Goal: Transaction & Acquisition: Purchase product/service

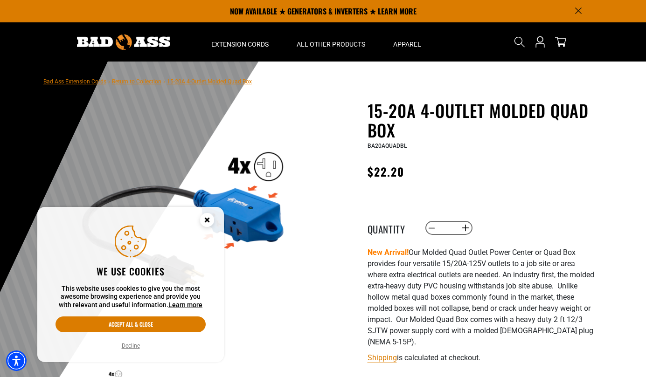
click at [207, 220] on icon "Cookie Consent" at bounding box center [206, 219] width 3 height 3
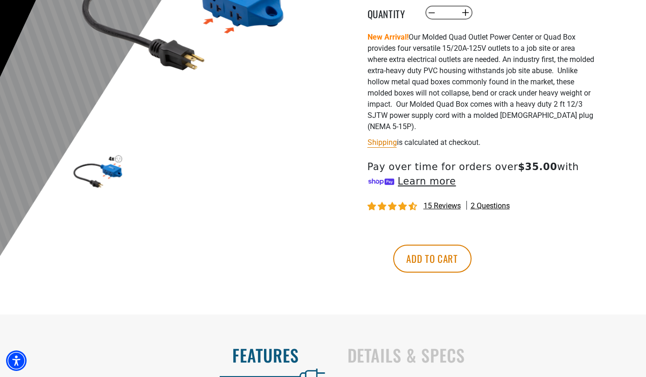
scroll to position [234, 0]
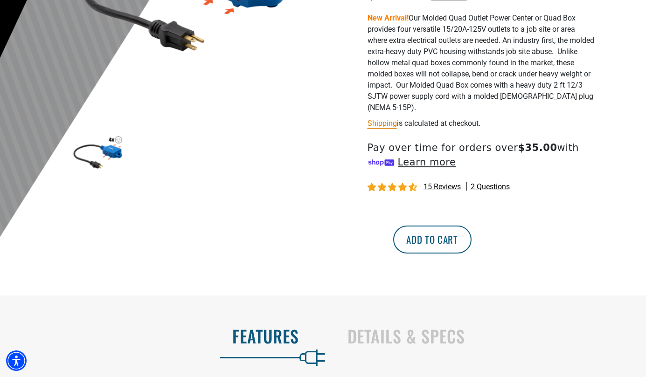
click at [471, 240] on button "Add to cart" at bounding box center [432, 240] width 78 height 28
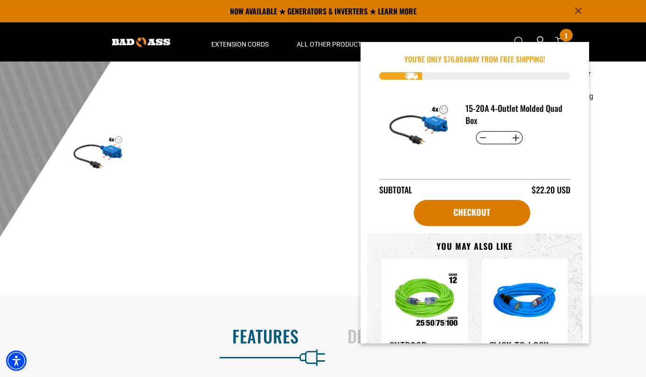
click at [617, 154] on div at bounding box center [323, 55] width 646 height 457
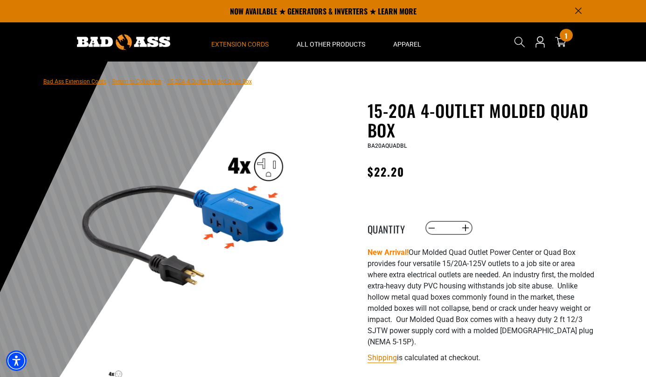
scroll to position [0, 0]
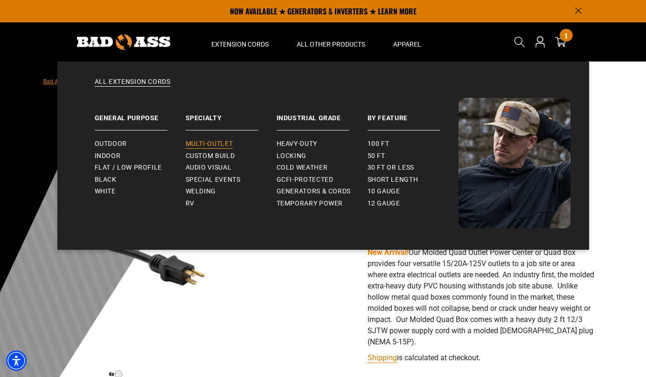
click at [197, 144] on span "Multi-Outlet" at bounding box center [210, 144] width 48 height 8
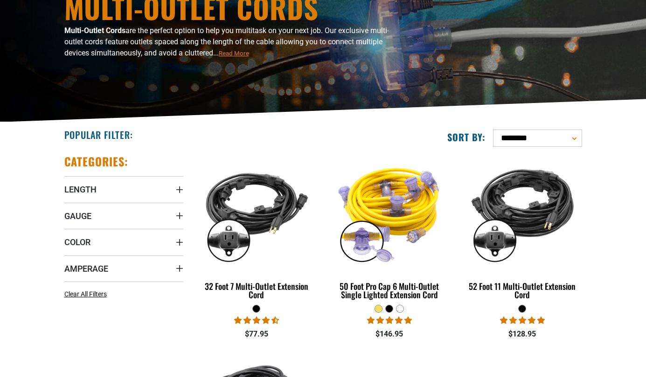
scroll to position [128, 0]
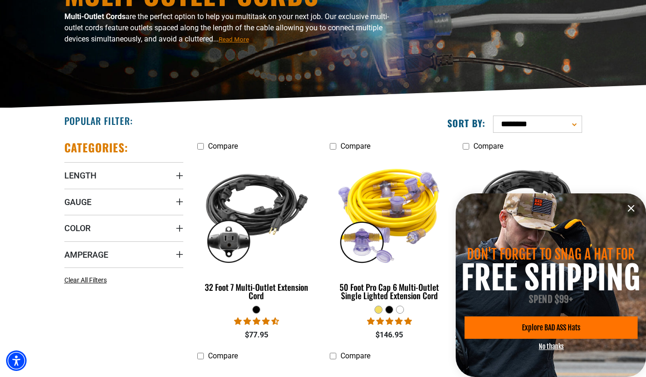
click at [632, 210] on icon "information" at bounding box center [631, 209] width 6 height 6
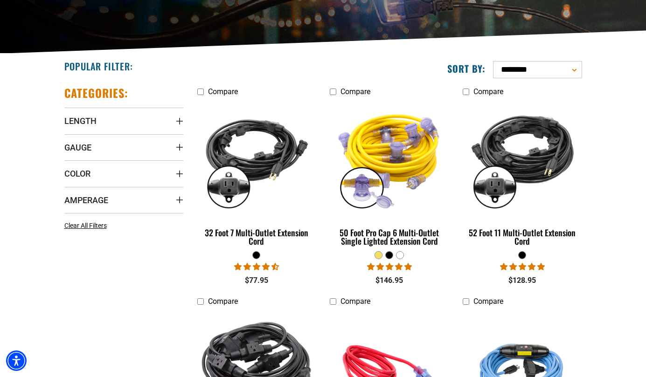
scroll to position [185, 0]
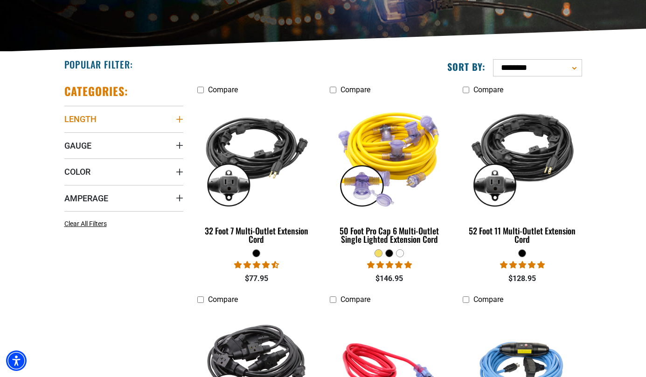
click at [81, 117] on span "Length" at bounding box center [80, 119] width 32 height 11
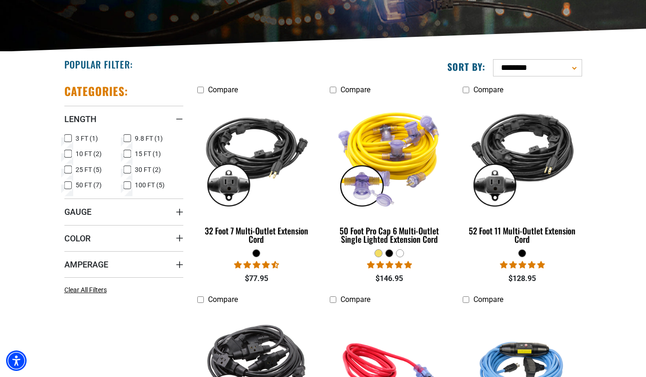
click at [67, 154] on icon at bounding box center [67, 154] width 7 height 12
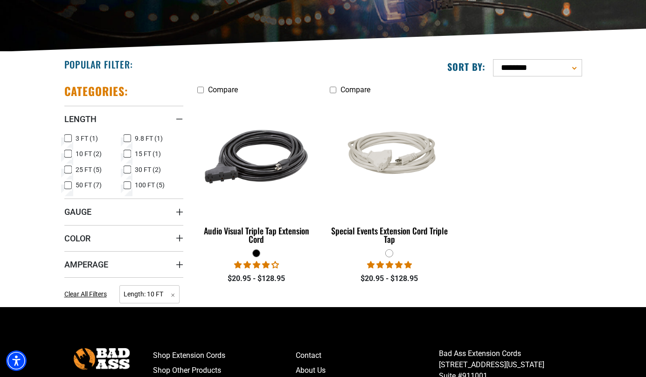
click at [67, 135] on icon at bounding box center [67, 138] width 7 height 12
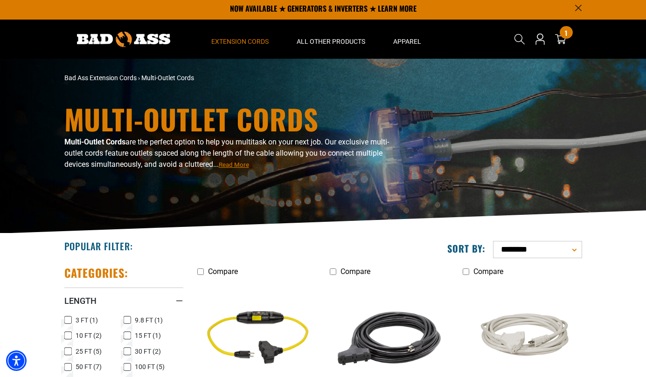
scroll to position [4, 0]
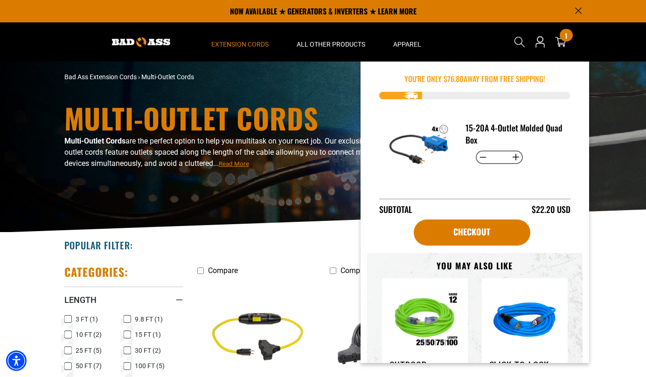
click at [560, 35] on div "1 1 item" at bounding box center [565, 35] width 13 height 13
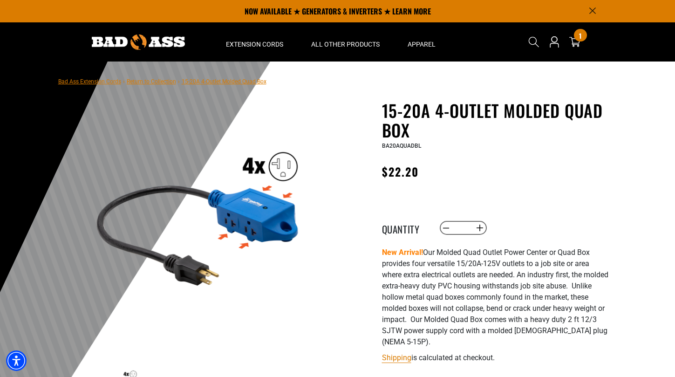
click at [159, 84] on link "Return to Collection" at bounding box center [151, 81] width 49 height 7
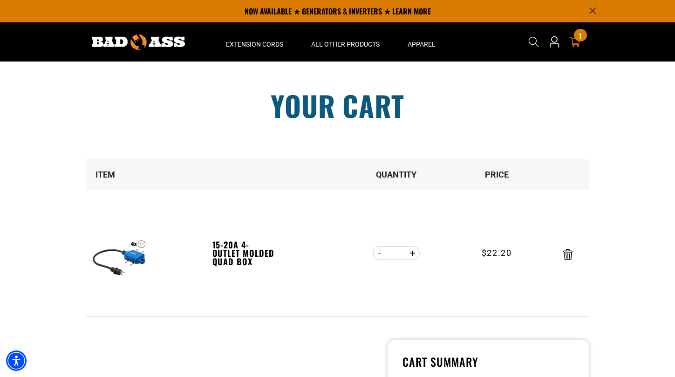
click at [35, 124] on section "Your cart Your cart is empty Continue Shopping Item Quantity Price * Loading..." at bounding box center [337, 309] width 675 height 495
click at [35, 121] on section "Your cart Your cart is empty Continue Shopping Item Quantity Price * Loading..." at bounding box center [337, 309] width 675 height 495
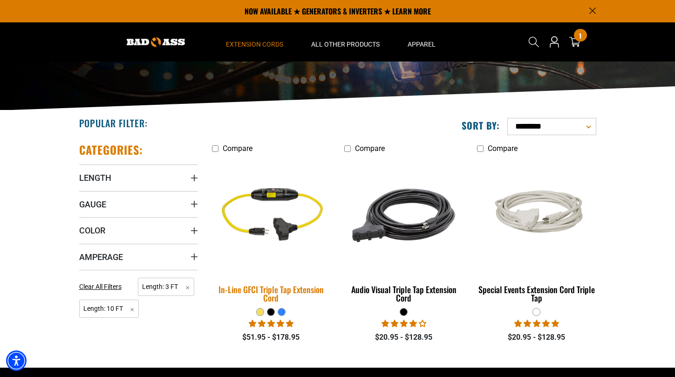
scroll to position [125, 0]
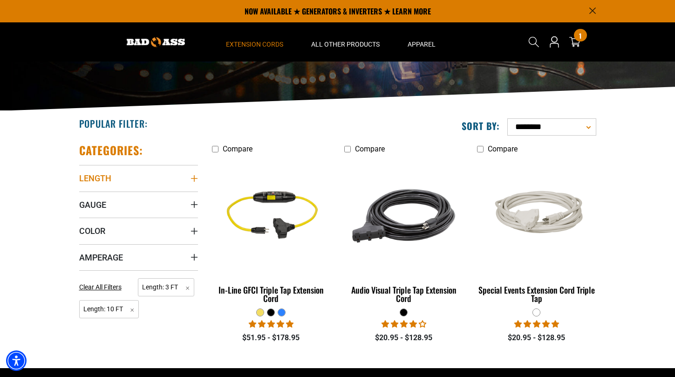
click at [99, 175] on span "Length" at bounding box center [95, 178] width 32 height 11
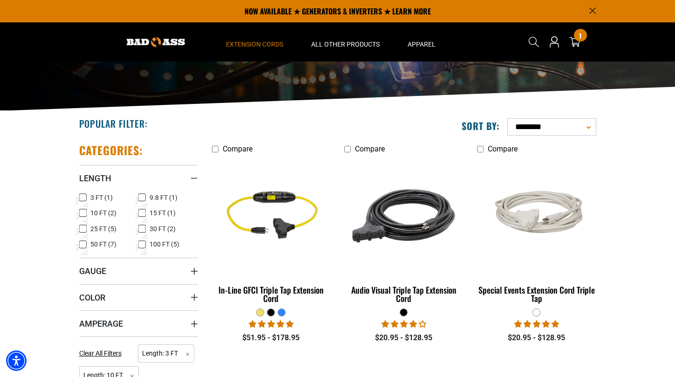
click at [83, 228] on icon at bounding box center [82, 229] width 7 height 12
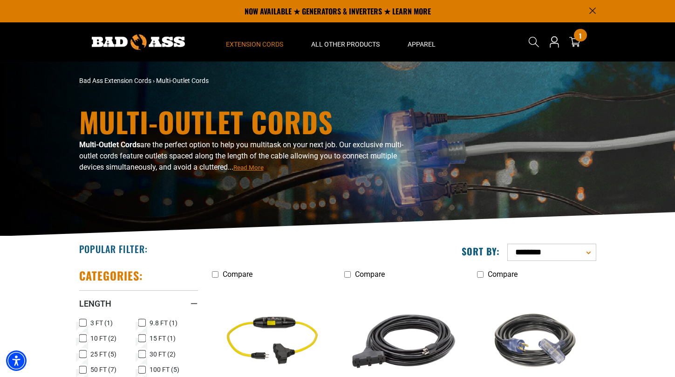
click at [166, 41] on img at bounding box center [138, 41] width 93 height 15
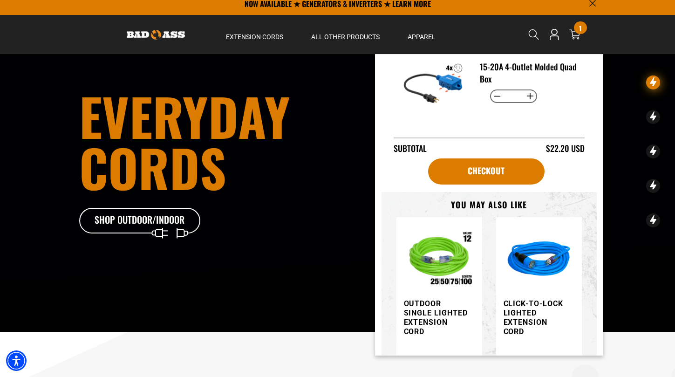
scroll to position [50, 0]
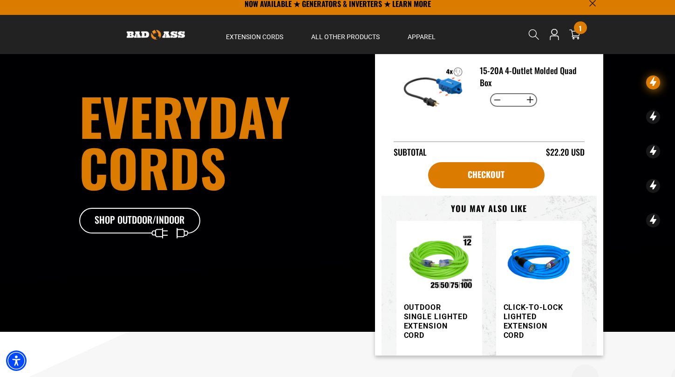
click at [500, 69] on h3 "15-20A 4-Outlet Molded Quad Box" at bounding box center [528, 76] width 97 height 24
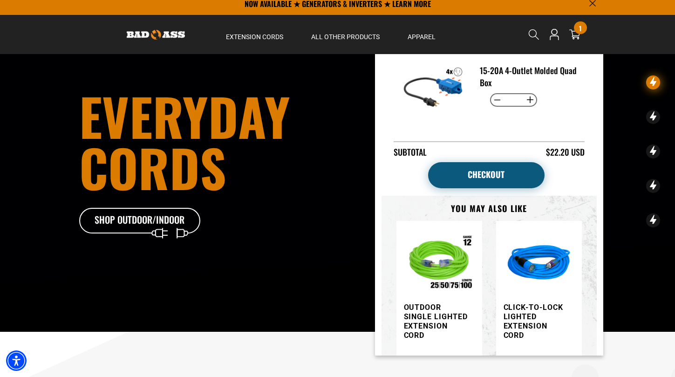
click at [471, 167] on link "Checkout" at bounding box center [486, 175] width 117 height 26
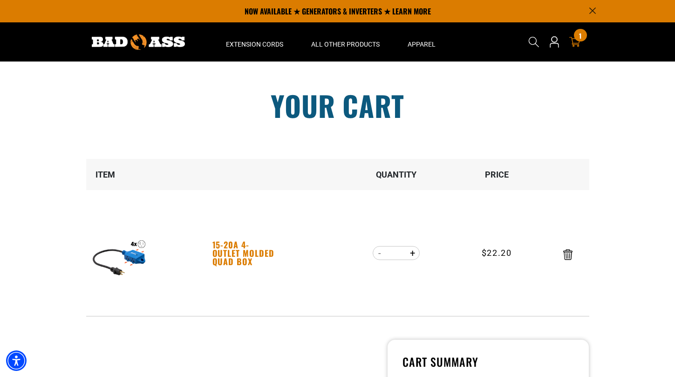
click at [227, 252] on link "15-20A 4-Outlet Molded Quad Box" at bounding box center [245, 253] width 64 height 25
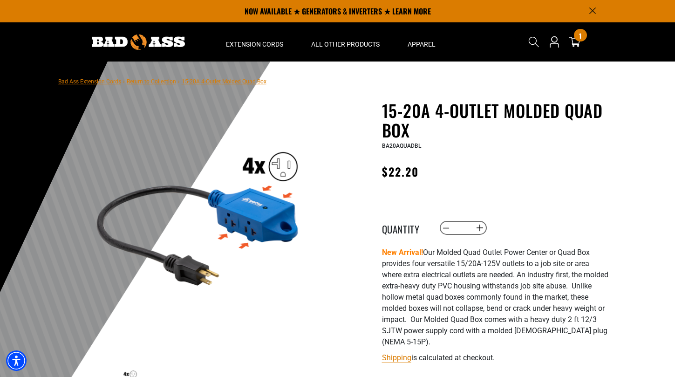
click at [112, 81] on link "Bad Ass Extension Cords" at bounding box center [89, 81] width 63 height 7
click at [145, 83] on link "Return to Collection" at bounding box center [151, 81] width 49 height 7
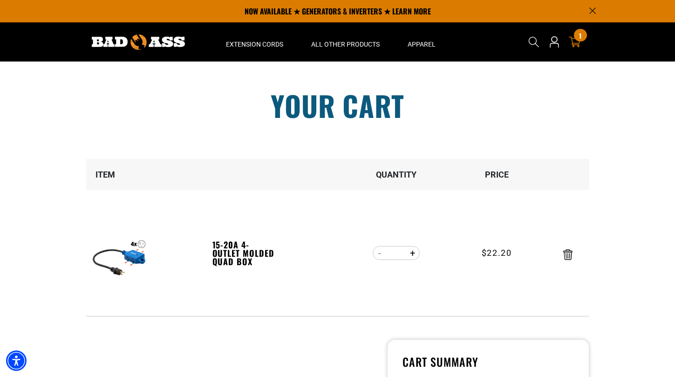
click at [576, 41] on icon at bounding box center [575, 42] width 12 height 12
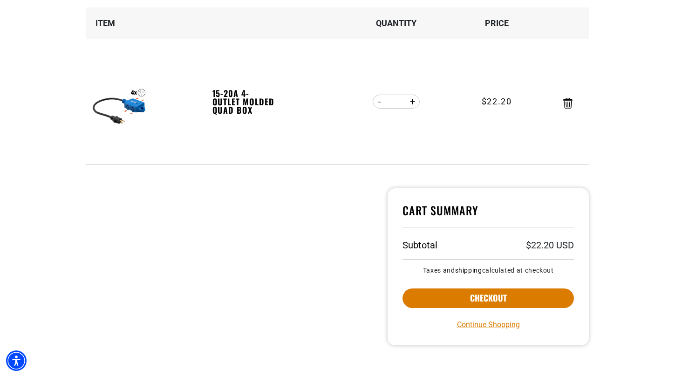
scroll to position [245, 0]
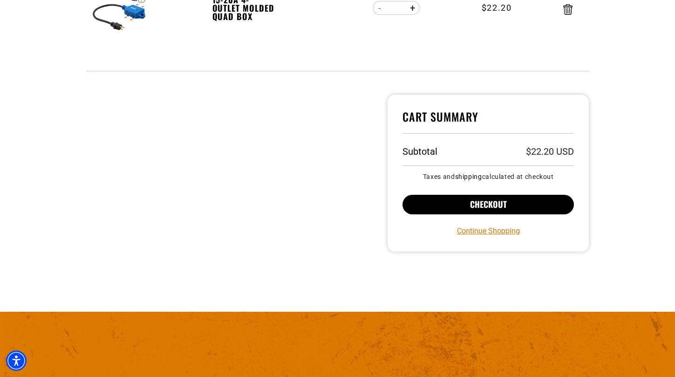
click at [499, 202] on button "Checkout" at bounding box center [489, 205] width 172 height 20
